Goal: Information Seeking & Learning: Learn about a topic

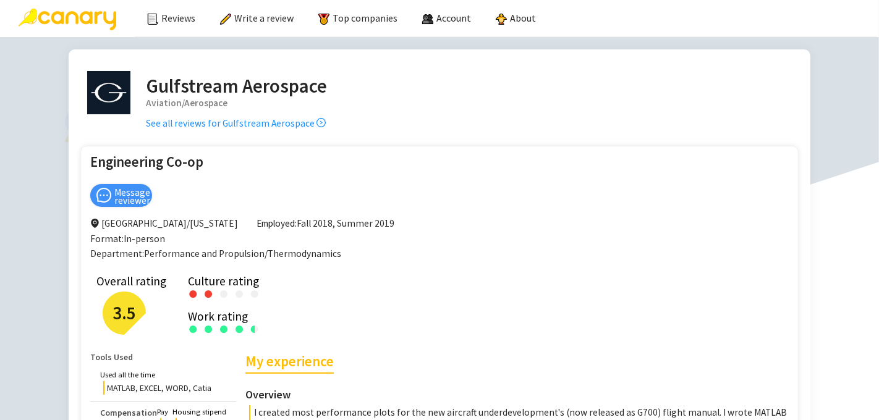
click at [85, 20] on img at bounding box center [68, 20] width 98 height 22
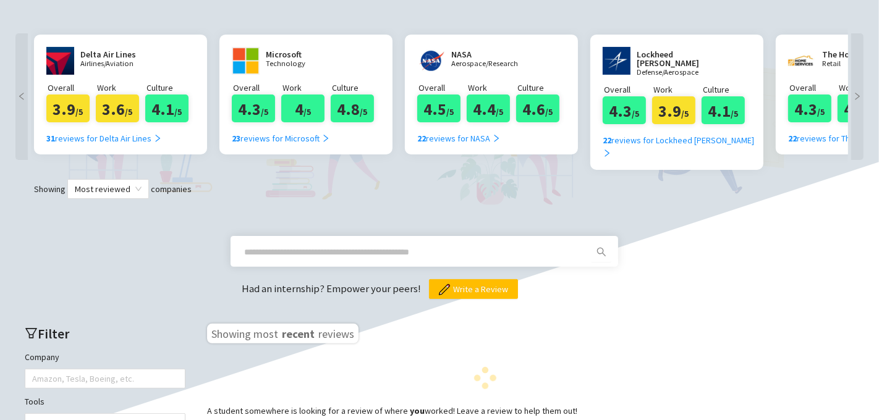
scroll to position [231, 0]
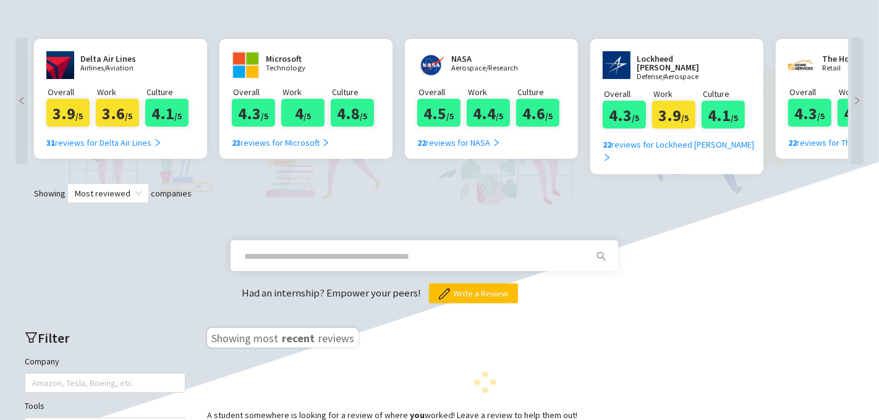
click at [436, 250] on input "text" at bounding box center [409, 257] width 331 height 14
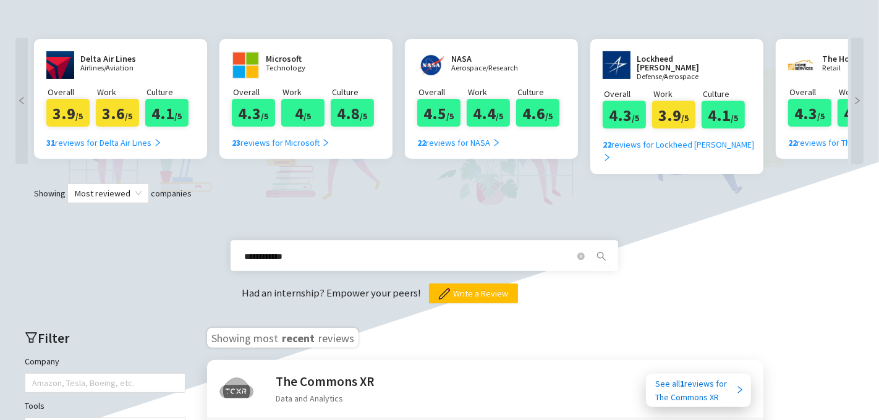
type input "**********"
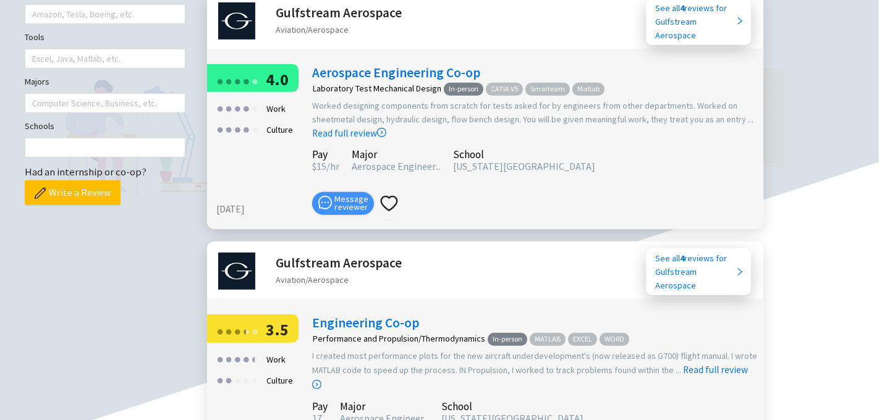
scroll to position [597, 0]
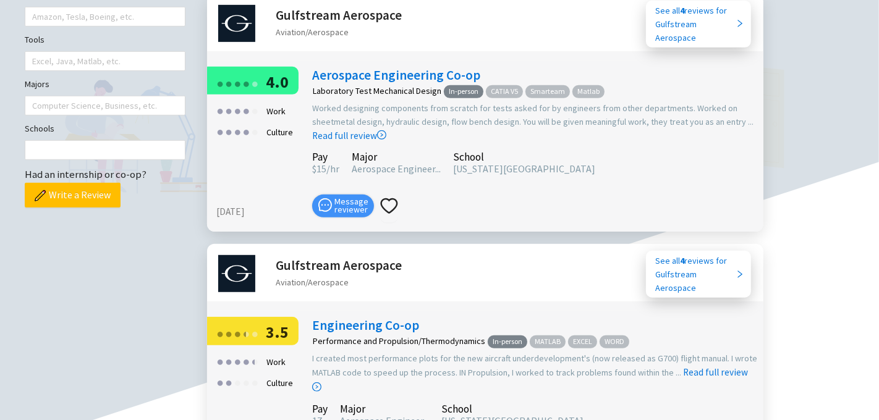
click at [386, 67] on link "Aerospace Engineering Co-op" at bounding box center [396, 75] width 168 height 17
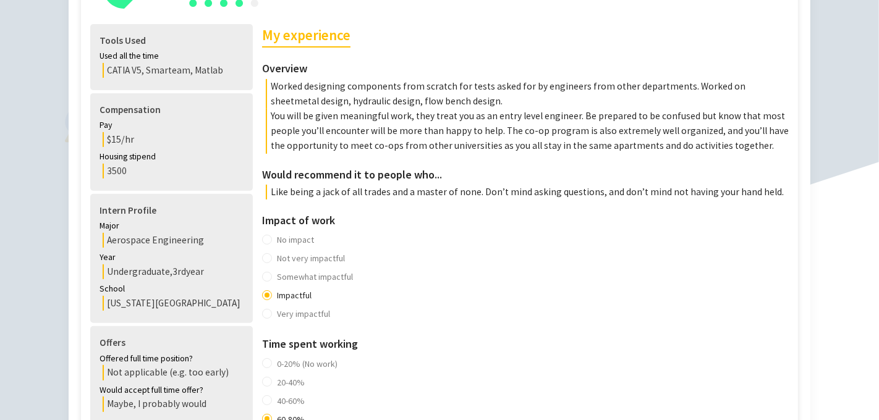
scroll to position [326, 0]
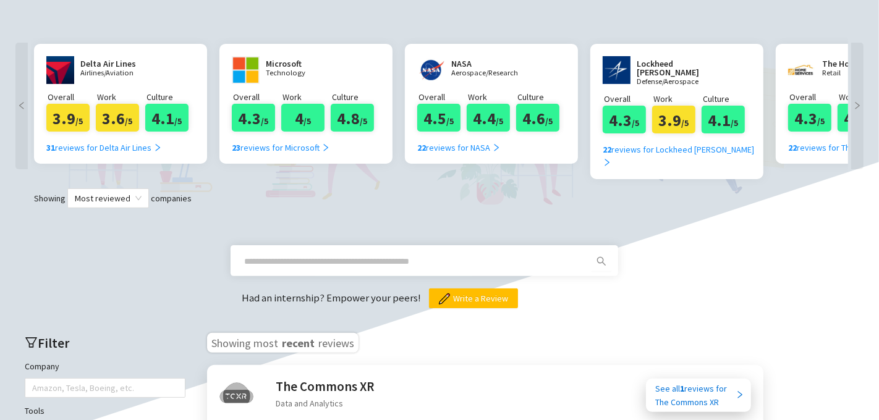
scroll to position [224, 0]
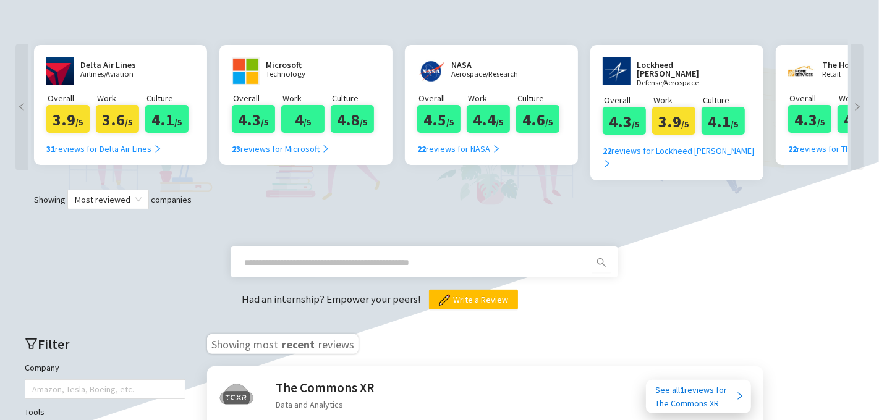
click at [422, 256] on input "text" at bounding box center [409, 263] width 331 height 14
type input "**********"
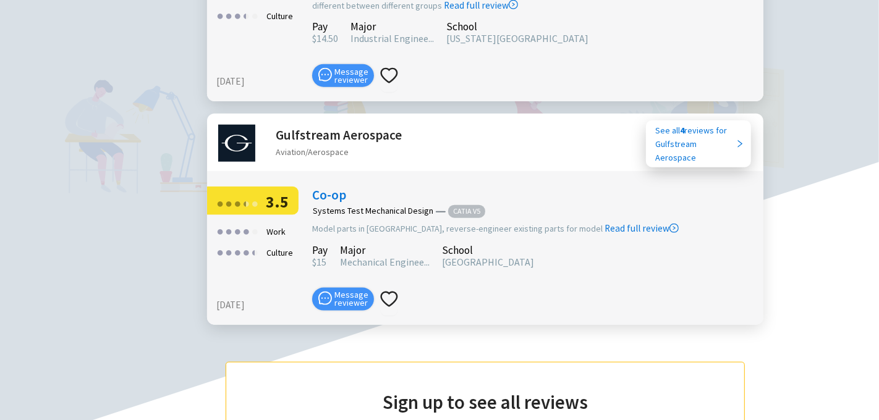
scroll to position [1217, 0]
click at [341, 186] on link "Co-op" at bounding box center [329, 194] width 34 height 17
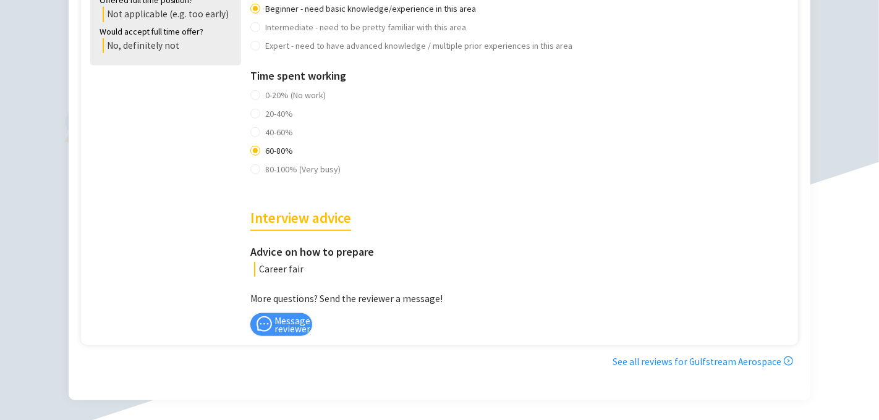
scroll to position [717, 0]
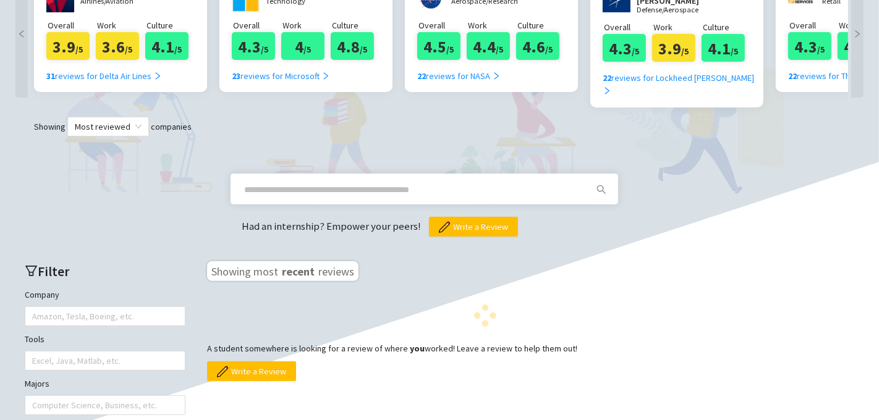
scroll to position [303, 0]
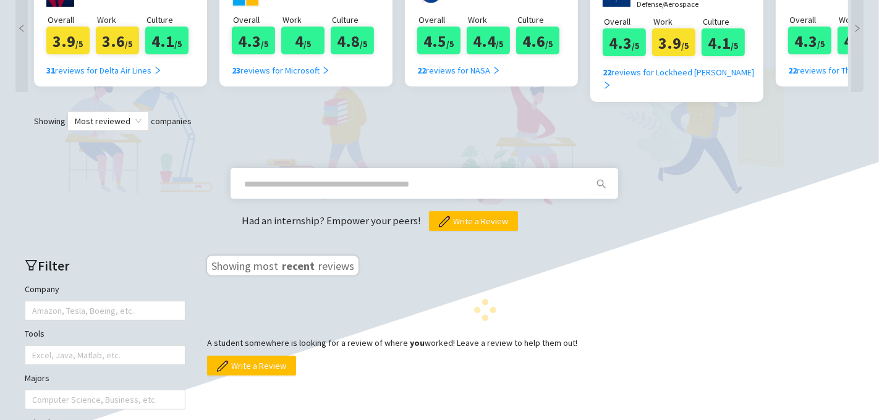
click at [342, 168] on span at bounding box center [425, 183] width 388 height 31
click at [341, 177] on input "text" at bounding box center [409, 184] width 331 height 14
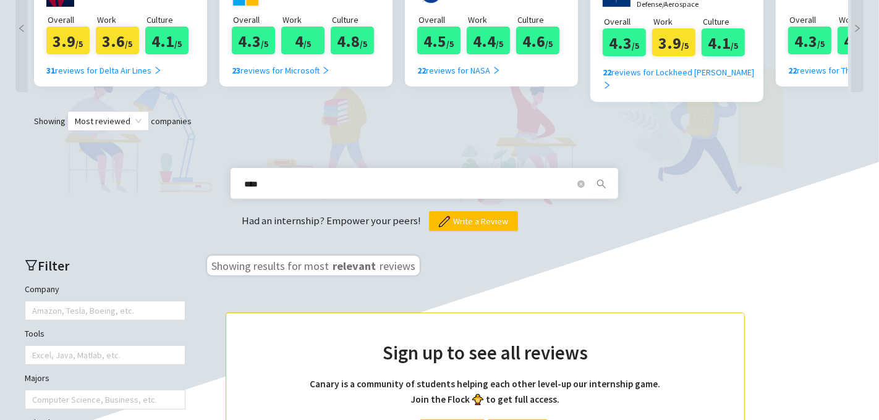
type input "****"
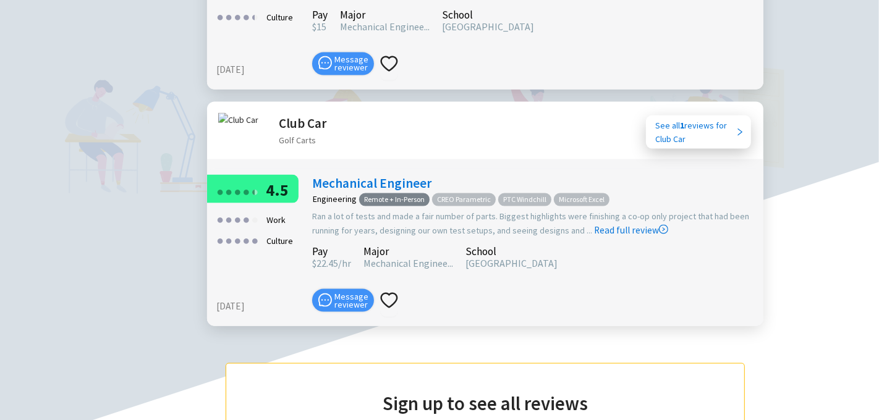
scroll to position [1452, 0]
click at [374, 176] on link "Mechanical Engineer" at bounding box center [371, 184] width 119 height 17
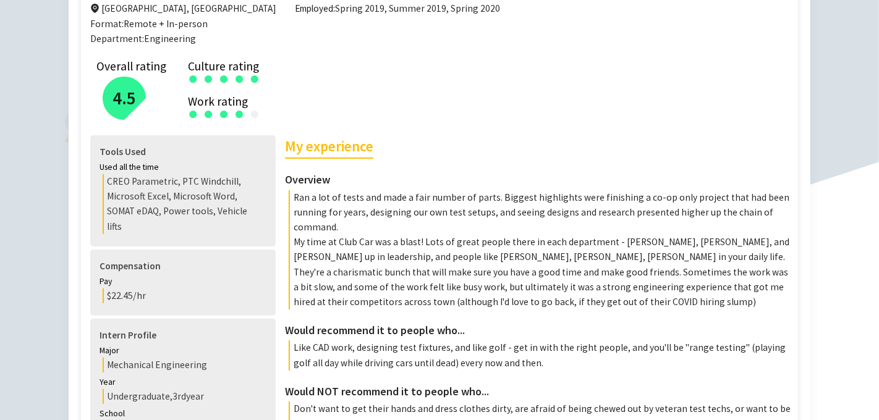
scroll to position [215, 0]
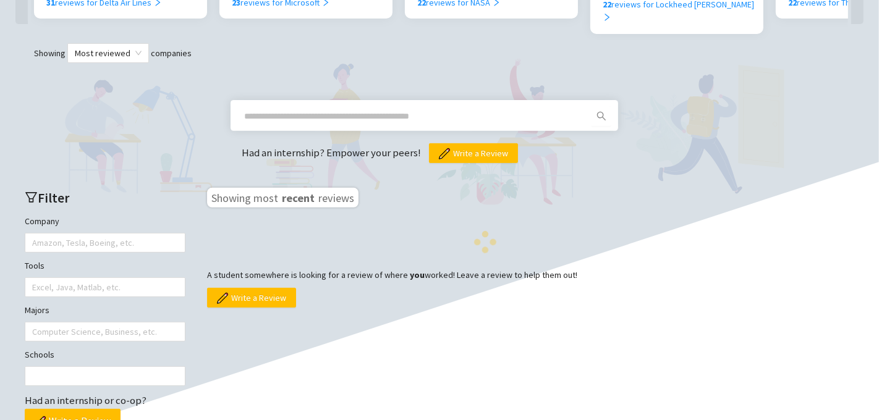
scroll to position [370, 0]
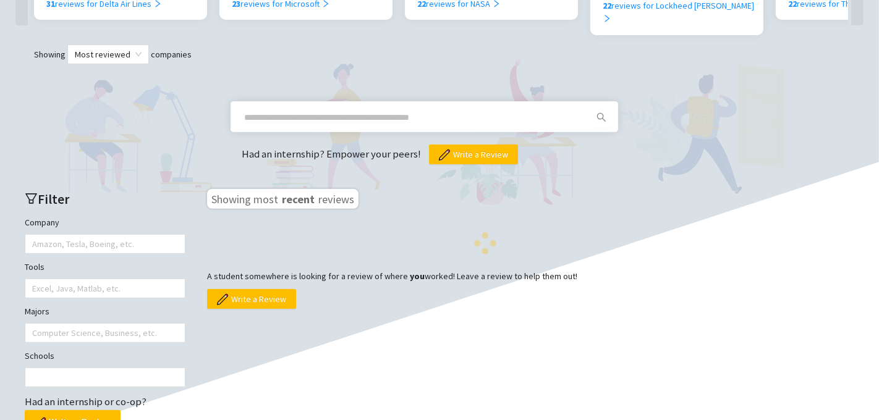
click at [336, 101] on span at bounding box center [425, 116] width 388 height 31
click at [357, 108] on span at bounding box center [415, 118] width 356 height 20
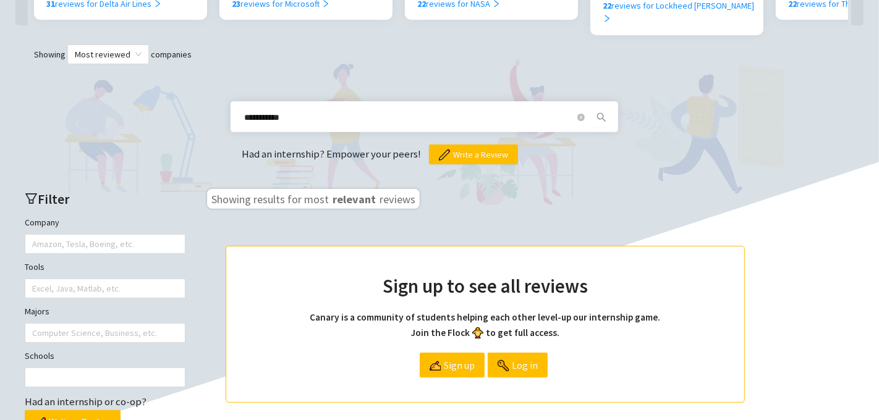
type input "**********"
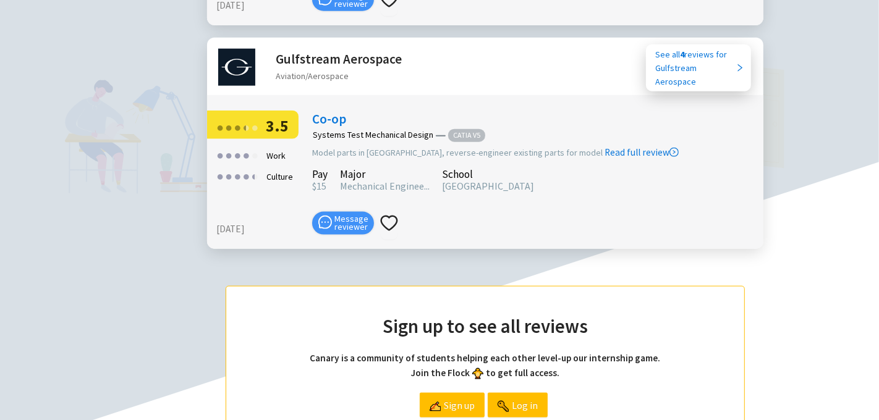
scroll to position [1293, 0]
click at [337, 49] on h2 "Gulfstream Aerospace" at bounding box center [339, 59] width 126 height 20
click at [326, 111] on link "Co-op" at bounding box center [329, 119] width 34 height 17
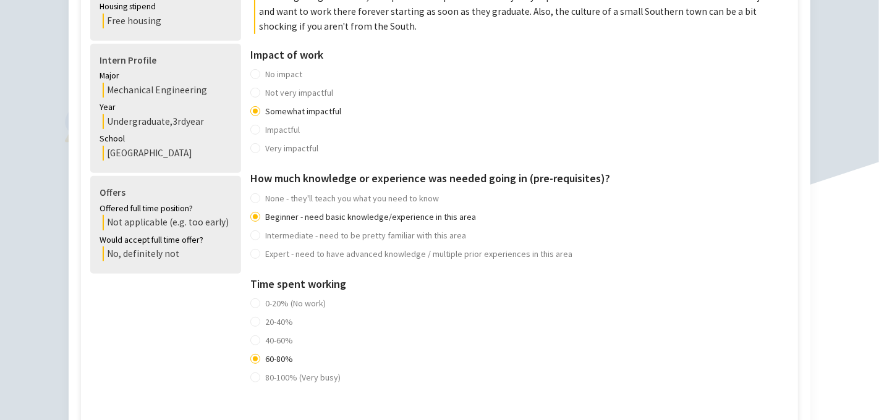
scroll to position [513, 0]
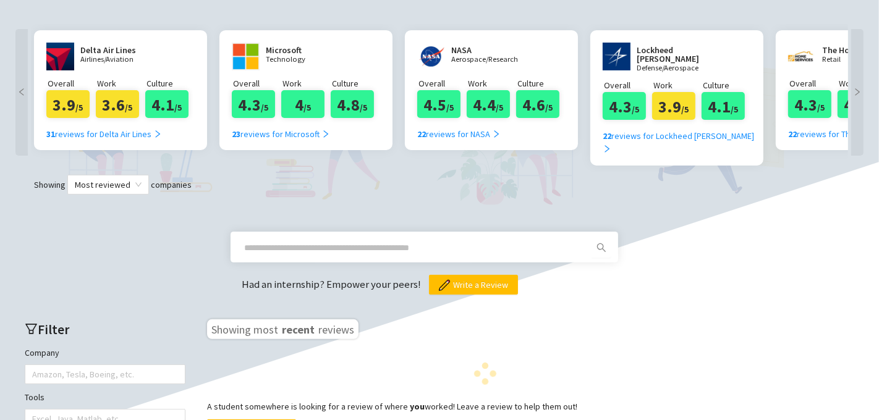
scroll to position [236, 0]
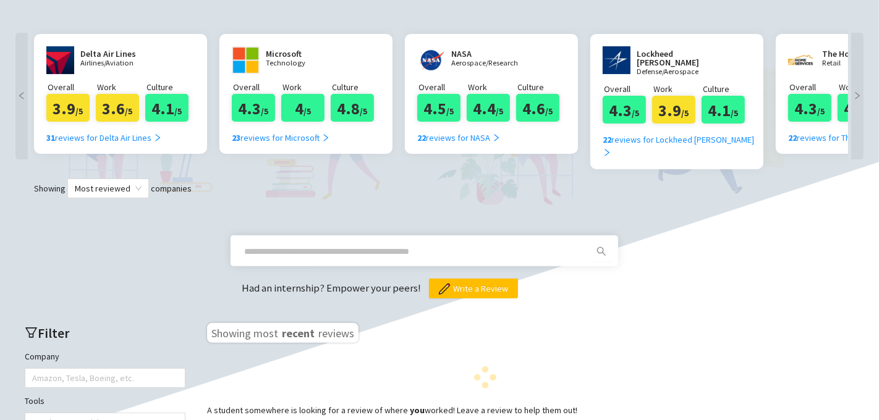
click at [526, 242] on span at bounding box center [415, 252] width 356 height 20
click at [522, 245] on input "text" at bounding box center [409, 252] width 331 height 14
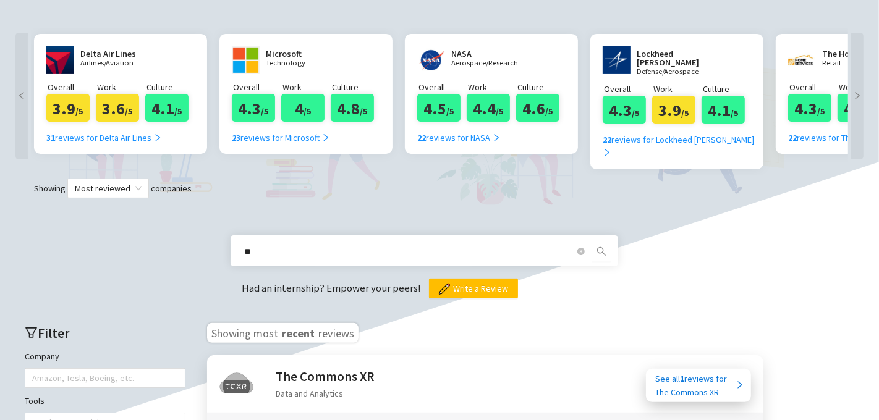
type input "**********"
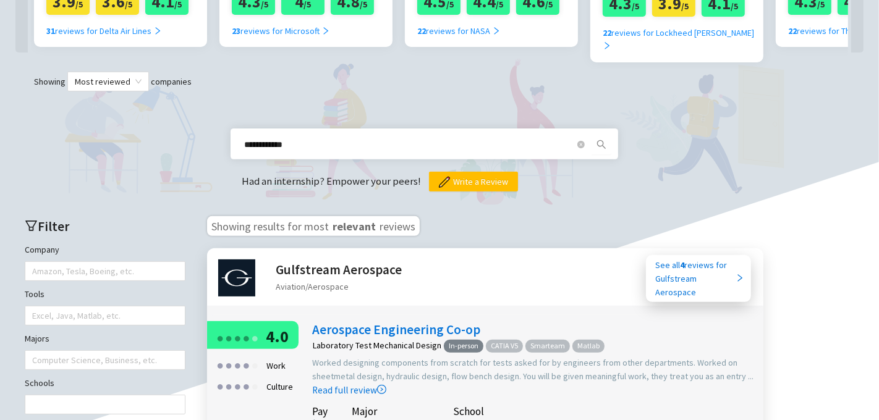
scroll to position [339, 0]
